Goal: Information Seeking & Learning: Find specific page/section

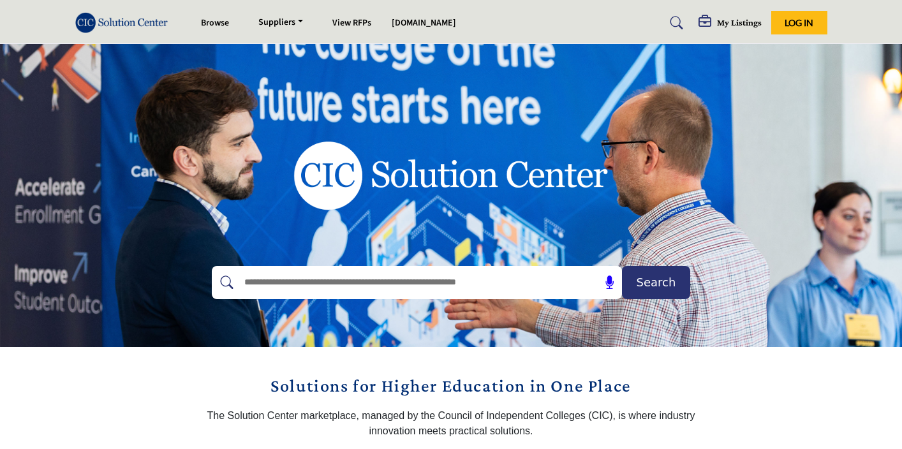
click at [319, 278] on input "text" at bounding box center [389, 282] width 304 height 19
type input "**********"
click at [622, 266] on button "Search" at bounding box center [656, 282] width 68 height 33
click at [405, 25] on link "[DOMAIN_NAME]" at bounding box center [424, 23] width 64 height 13
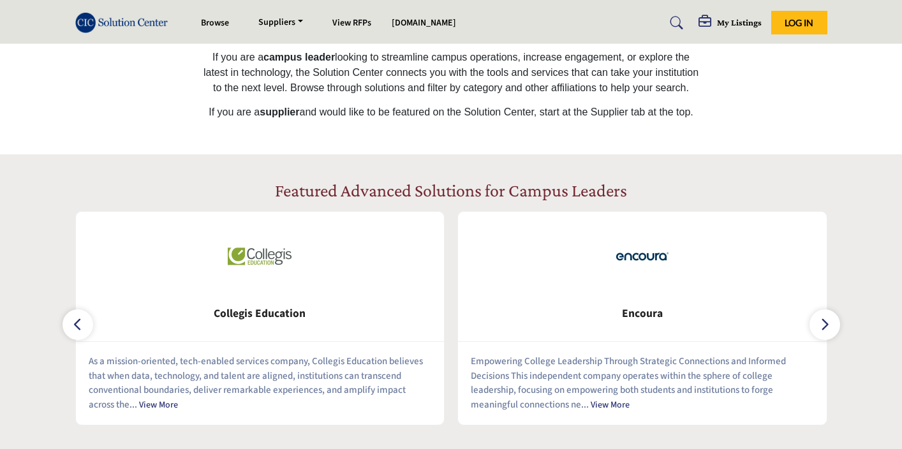
scroll to position [407, 0]
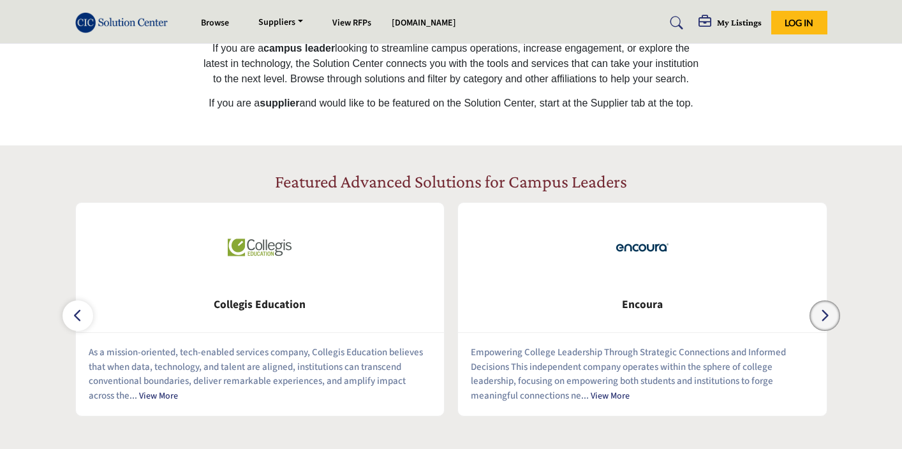
click at [820, 328] on button "button" at bounding box center [825, 316] width 31 height 31
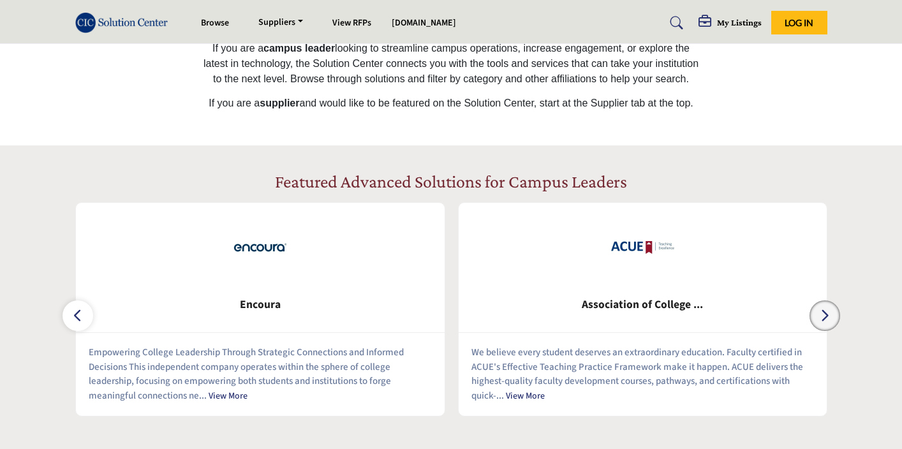
click at [820, 328] on button "button" at bounding box center [825, 316] width 31 height 31
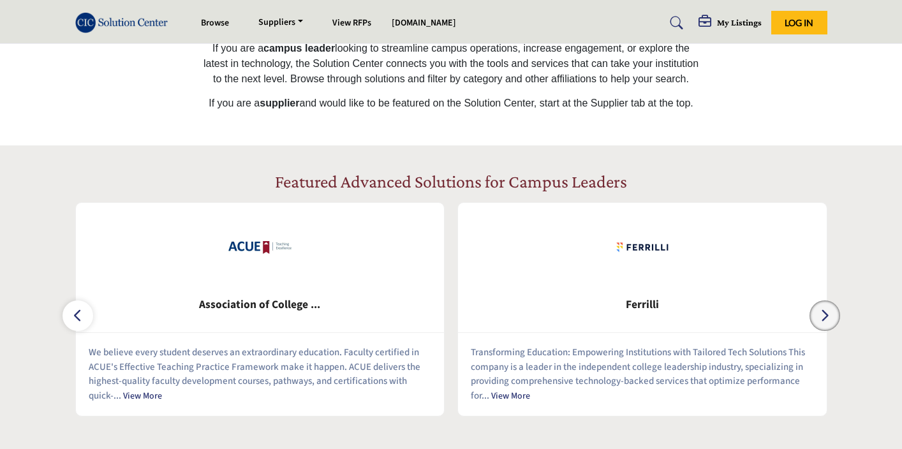
click at [820, 328] on button "button" at bounding box center [825, 316] width 31 height 31
